Goal: Task Accomplishment & Management: Use online tool/utility

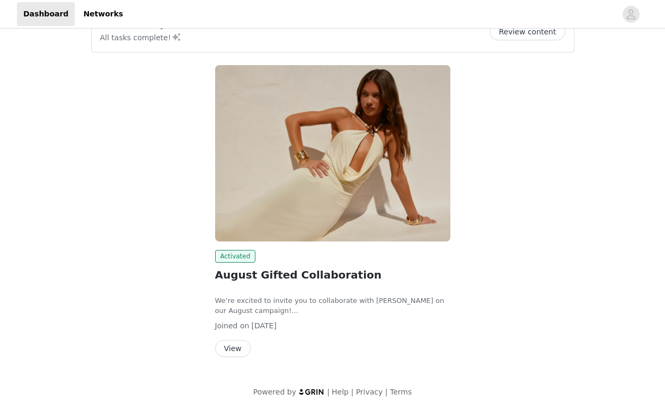
scroll to position [36, 0]
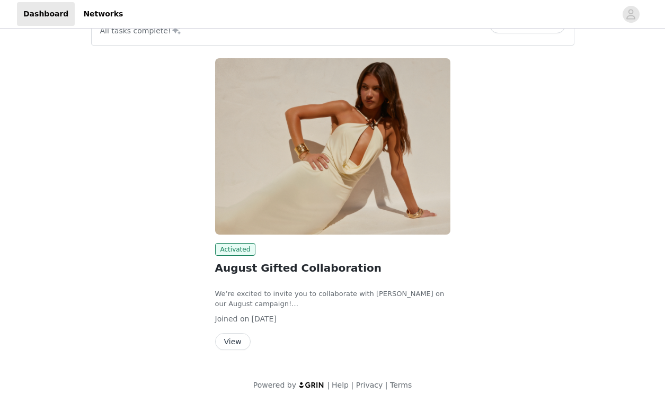
click at [240, 349] on button "View" at bounding box center [233, 341] width 36 height 17
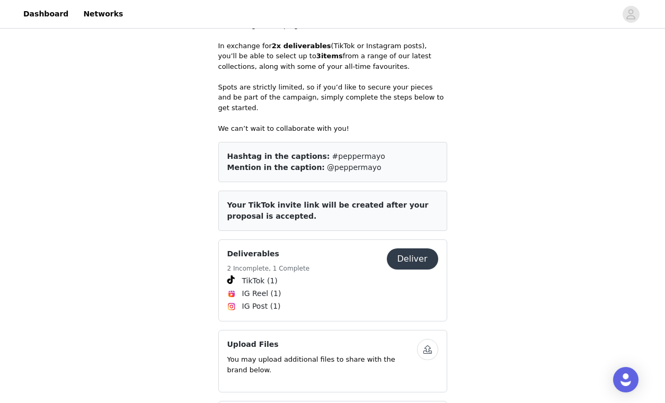
scroll to position [324, 0]
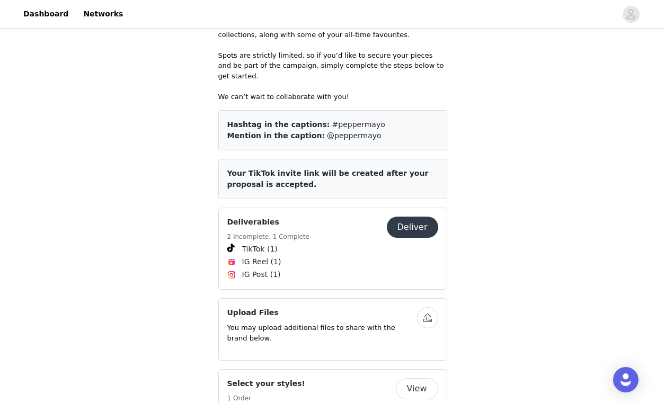
click at [409, 217] on button "Deliver" at bounding box center [412, 227] width 51 height 21
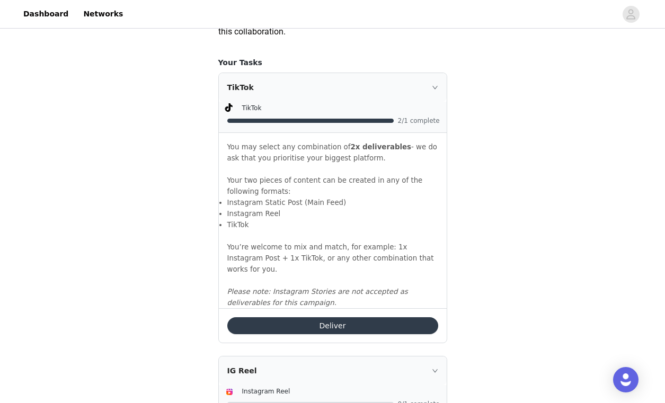
scroll to position [812, 0]
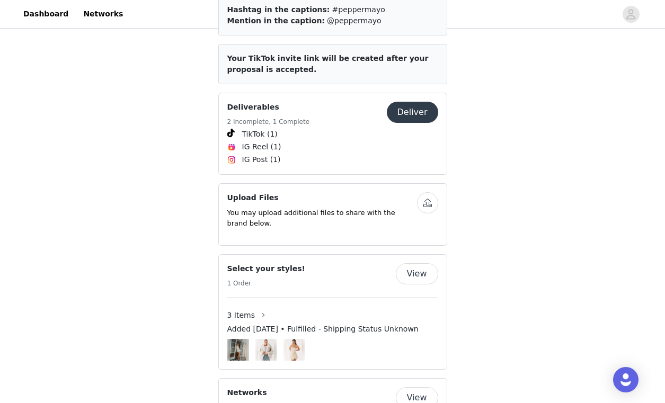
scroll to position [440, 0]
click at [431, 192] on button "button" at bounding box center [427, 202] width 21 height 21
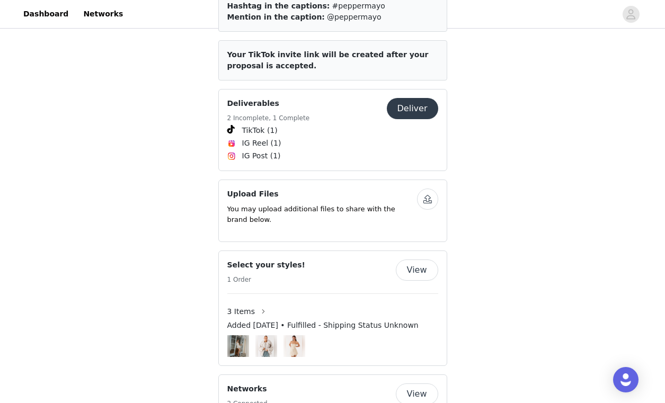
scroll to position [443, 0]
click at [429, 190] on button "button" at bounding box center [427, 199] width 21 height 21
click at [429, 180] on div "Upload Files You may upload additional files to share with the brand below. IMG…" at bounding box center [332, 211] width 229 height 63
click at [429, 189] on button "button" at bounding box center [427, 199] width 21 height 21
click at [386, 209] on p "You may upload additional files to share with the brand below." at bounding box center [322, 215] width 190 height 21
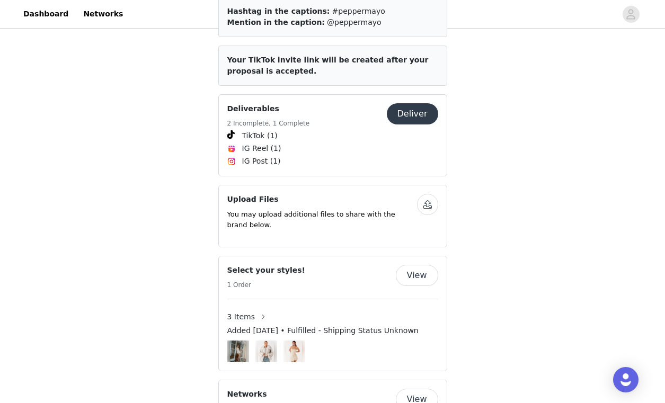
scroll to position [436, 0]
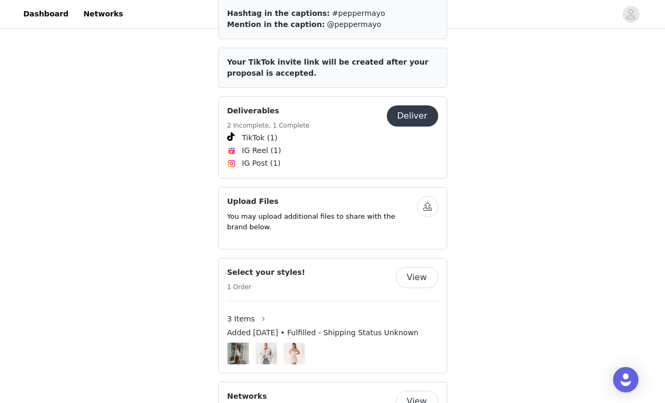
click at [420, 96] on div "Deliverables 2 Incomplete, 1 Complete Deliver TikTok (1) IG Reel (1) IG Post (1)" at bounding box center [332, 137] width 229 height 82
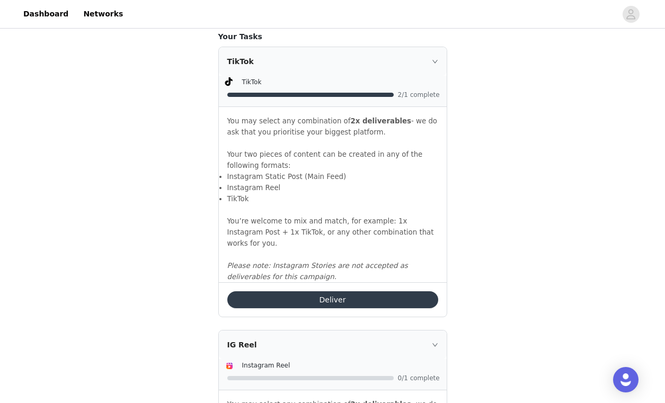
scroll to position [718, 0]
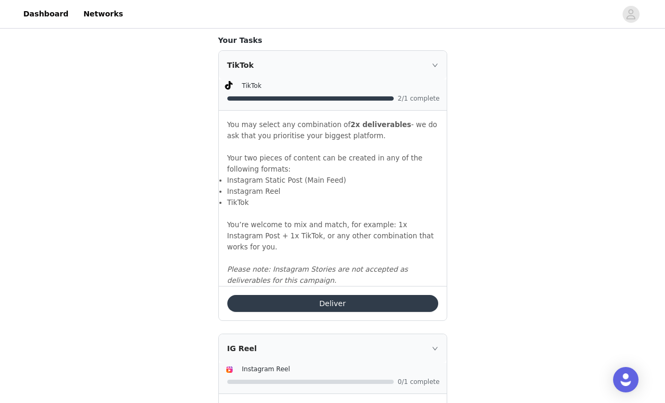
click at [365, 297] on button "Deliver" at bounding box center [332, 303] width 211 height 17
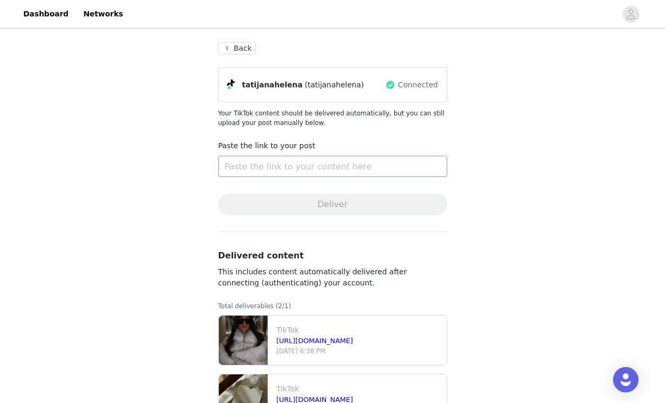
scroll to position [91, 0]
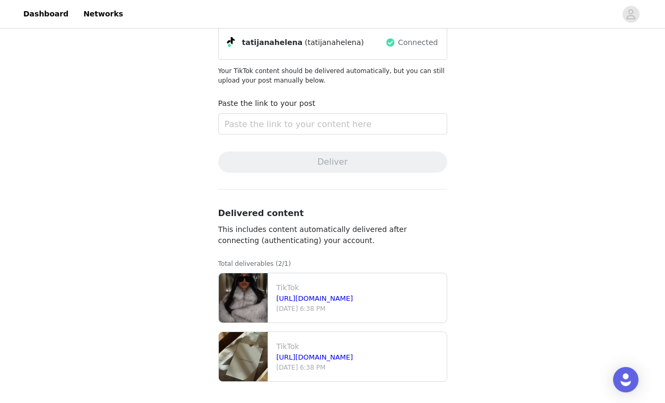
click at [303, 304] on p "[DATE] 6:38 PM" at bounding box center [360, 309] width 166 height 10
click at [299, 300] on link "[URL][DOMAIN_NAME]" at bounding box center [315, 299] width 77 height 8
click at [315, 350] on p "TikTok" at bounding box center [360, 346] width 166 height 11
click at [315, 351] on p "TikTok" at bounding box center [360, 346] width 166 height 11
click at [319, 355] on link "[URL][DOMAIN_NAME]" at bounding box center [315, 357] width 77 height 8
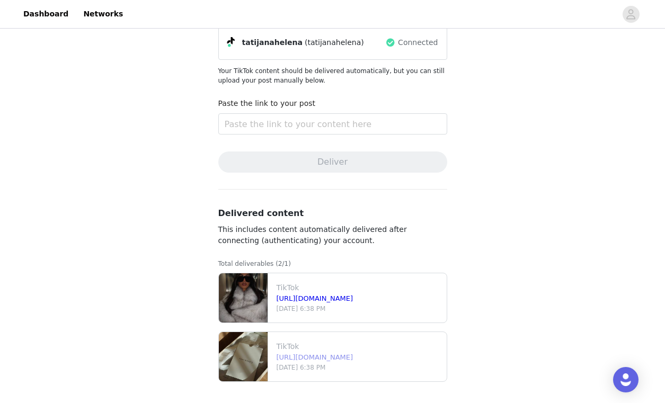
scroll to position [0, 0]
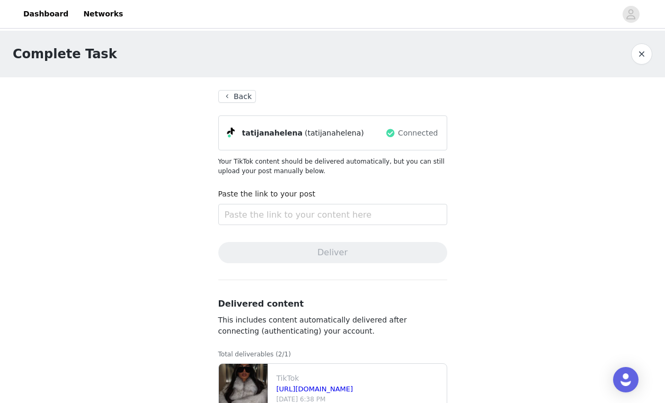
click at [239, 99] on button "Back" at bounding box center [237, 96] width 38 height 13
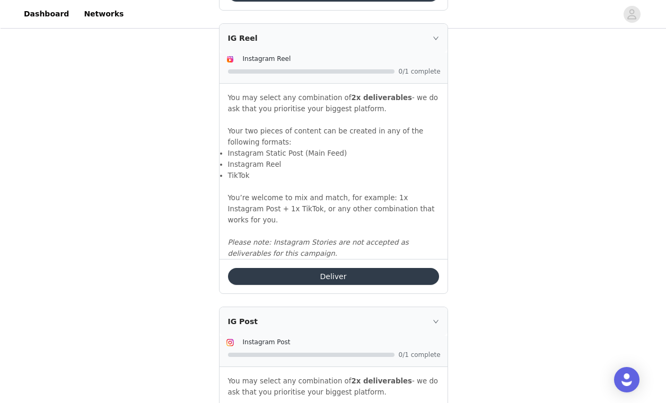
scroll to position [1028, 0]
